Goal: Task Accomplishment & Management: Manage account settings

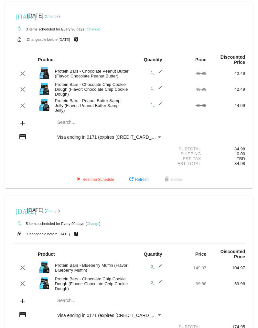
click at [59, 16] on link "Change" at bounding box center [52, 16] width 13 height 4
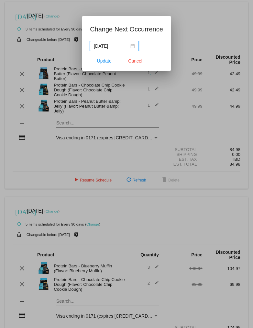
click at [132, 46] on div "[DATE]" at bounding box center [114, 45] width 41 height 7
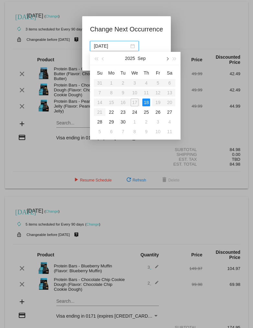
click at [168, 59] on span "button" at bounding box center [167, 58] width 3 height 3
click at [156, 101] on div "17" at bounding box center [158, 102] width 8 height 8
type input "[DATE]"
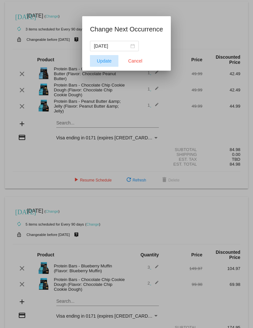
click at [107, 59] on span "Update" at bounding box center [104, 60] width 15 height 5
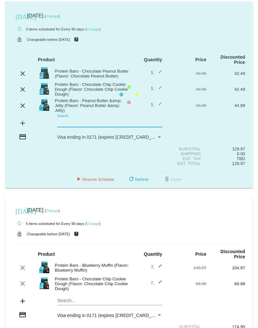
click at [67, 123] on mat-card "[DATE] [DATE] ( Change ) autorenew 3 items scheduled for Every 90 days ( Change…" at bounding box center [129, 95] width 248 height 186
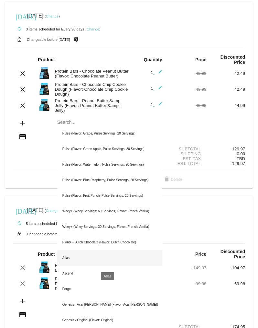
click at [67, 257] on div "Atlas" at bounding box center [109, 258] width 105 height 16
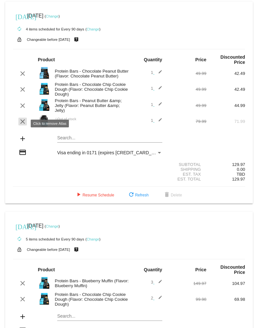
click at [22, 122] on mat-icon "clear" at bounding box center [23, 121] width 8 height 8
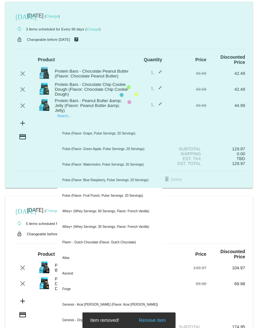
click at [77, 125] on mat-card "[DATE] [DATE] ( Change ) autorenew 3 items scheduled for Every 90 days ( Change…" at bounding box center [129, 95] width 248 height 186
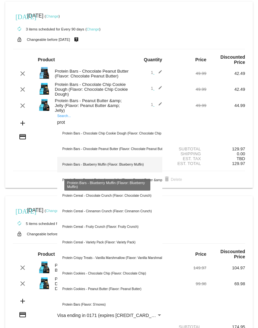
type input "prot"
click at [97, 163] on div "Protein Bars - Blueberry Muffin (Flavor: Blueberry Muffin)" at bounding box center [109, 165] width 105 height 16
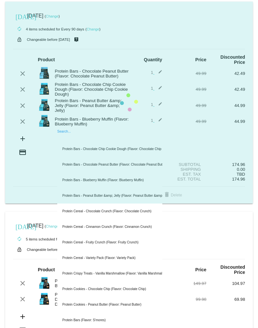
click at [71, 139] on mat-card "[DATE] [DATE] ( Change ) autorenew 4 items scheduled for Every 90 days ( Change…" at bounding box center [129, 103] width 248 height 202
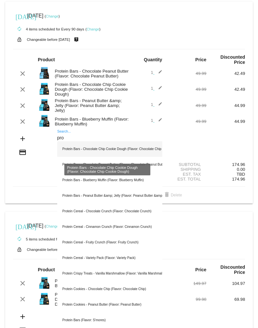
type input "pro"
click at [88, 149] on div "Protein Bars - Chocolate Chip Cookie Dough (Flavor: Chocolate Chip Cookie Dough)" at bounding box center [109, 149] width 105 height 16
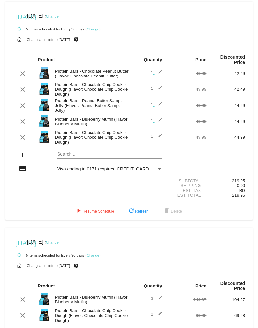
click at [156, 136] on mat-icon "edit" at bounding box center [159, 137] width 8 height 8
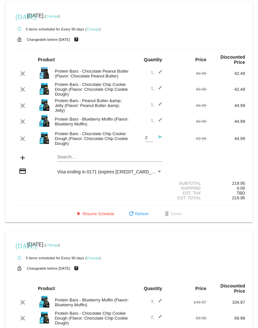
type input "2"
click at [147, 138] on input "2" at bounding box center [149, 137] width 8 height 5
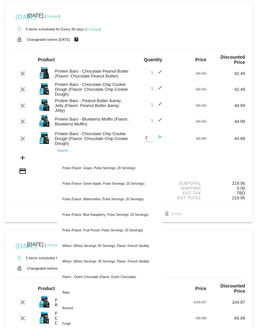
click at [161, 147] on div "2 Quantity send" at bounding box center [148, 138] width 39 height 17
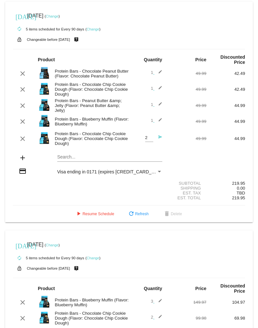
click at [150, 140] on span "2 Quantity send" at bounding box center [153, 137] width 17 height 5
click at [156, 139] on mat-icon "send" at bounding box center [159, 139] width 8 height 8
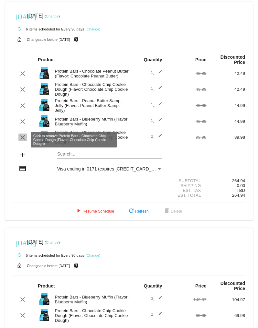
click at [23, 139] on mat-icon "clear" at bounding box center [23, 137] width 8 height 8
